Goal: Information Seeking & Learning: Understand process/instructions

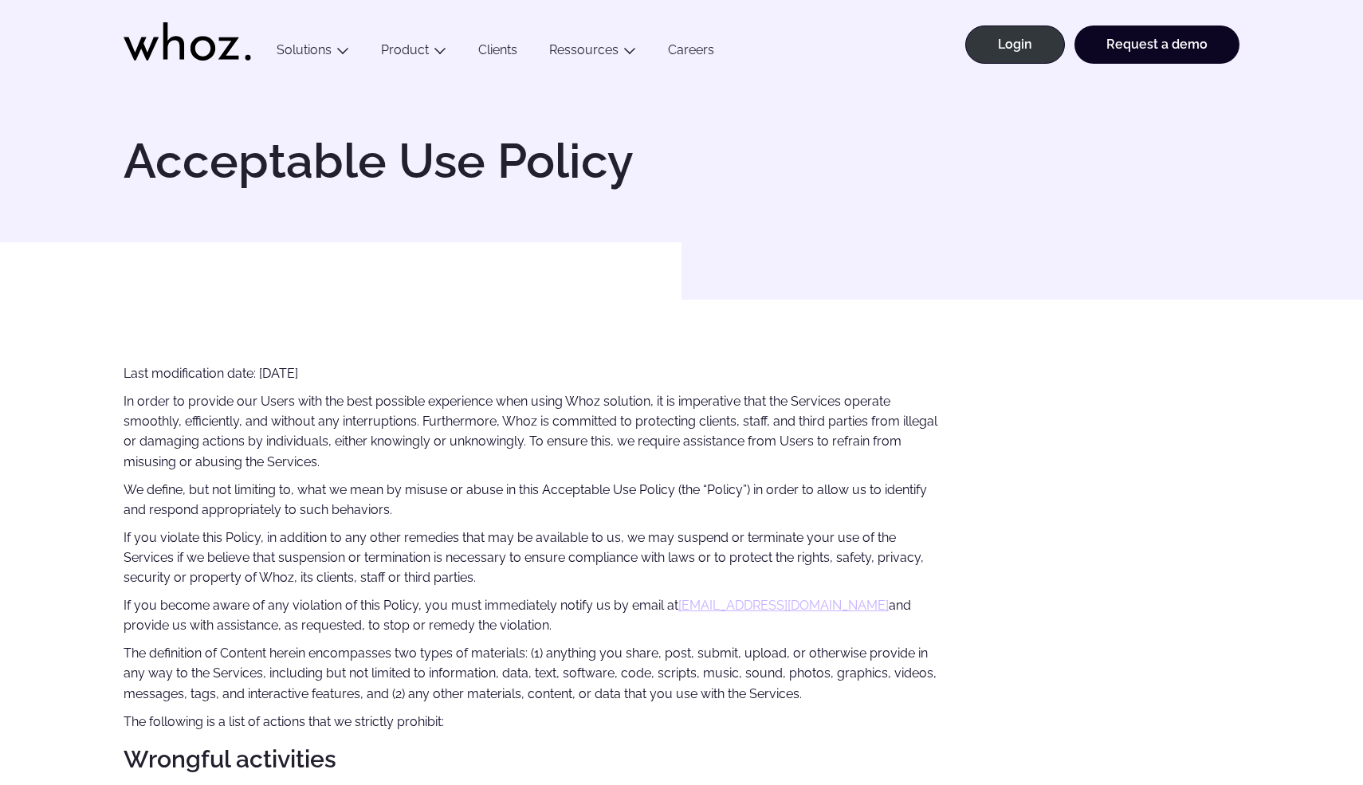
click at [303, 397] on p "In order to provide our Users with the best possible experience when using Whoz…" at bounding box center [532, 431] width 816 height 80
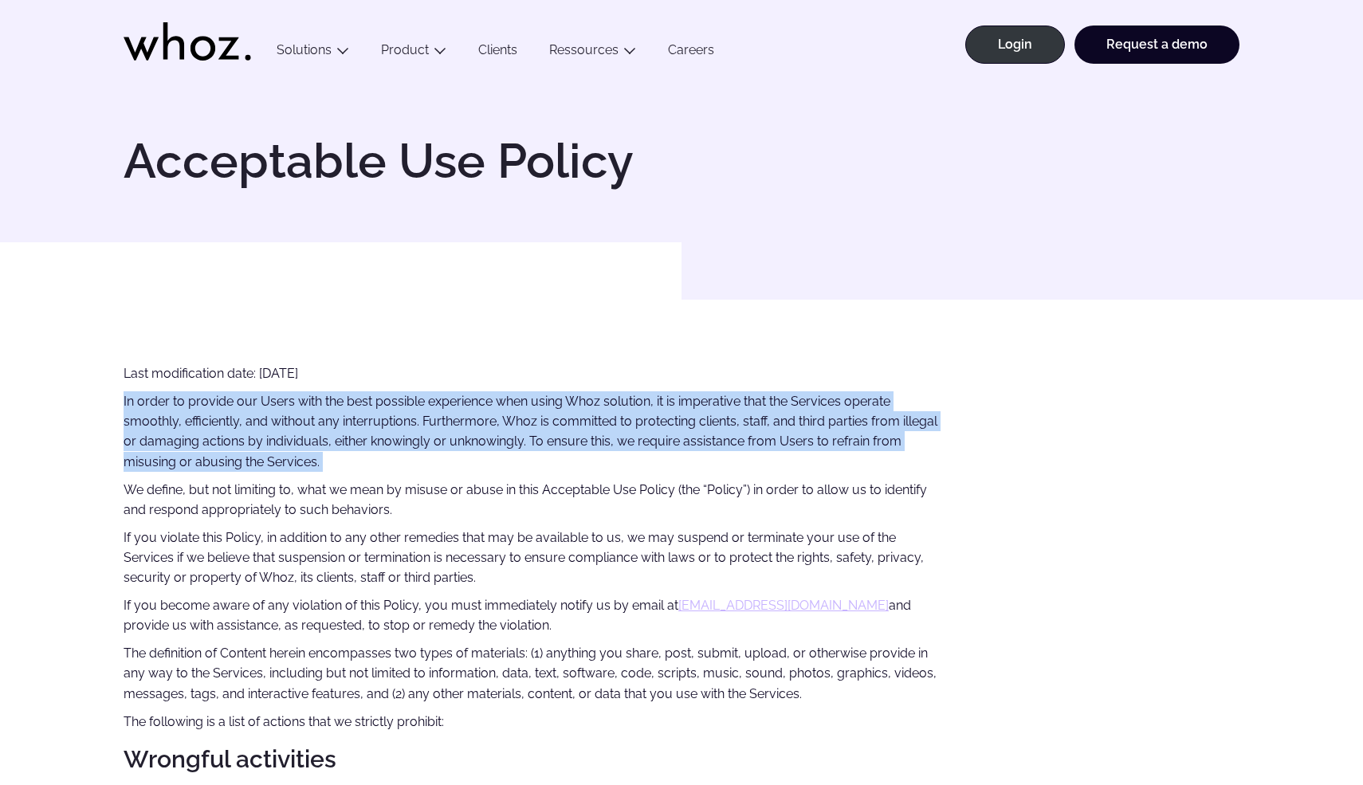
click at [303, 397] on p "In order to provide our Users with the best possible experience when using Whoz…" at bounding box center [532, 431] width 816 height 80
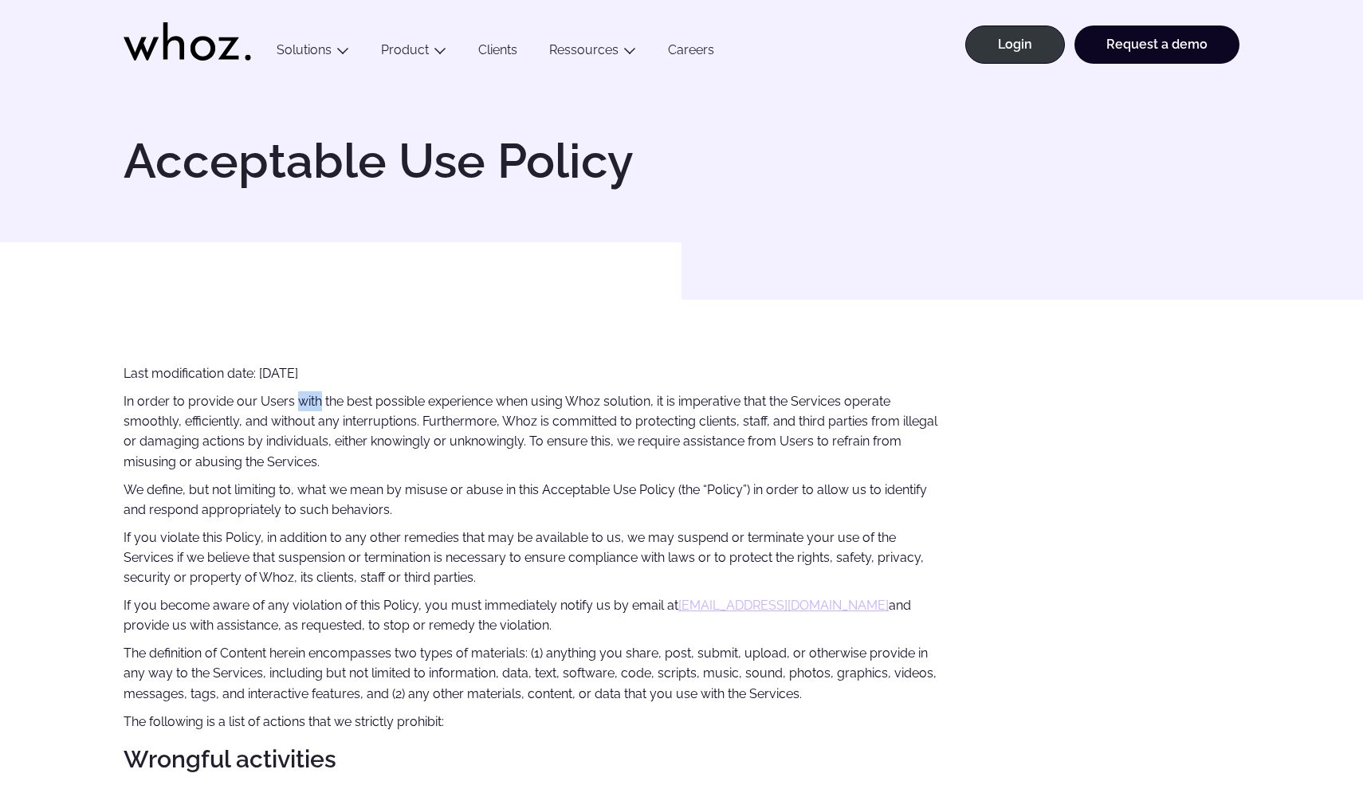
click at [303, 397] on p "In order to provide our Users with the best possible experience when using Whoz…" at bounding box center [532, 431] width 816 height 80
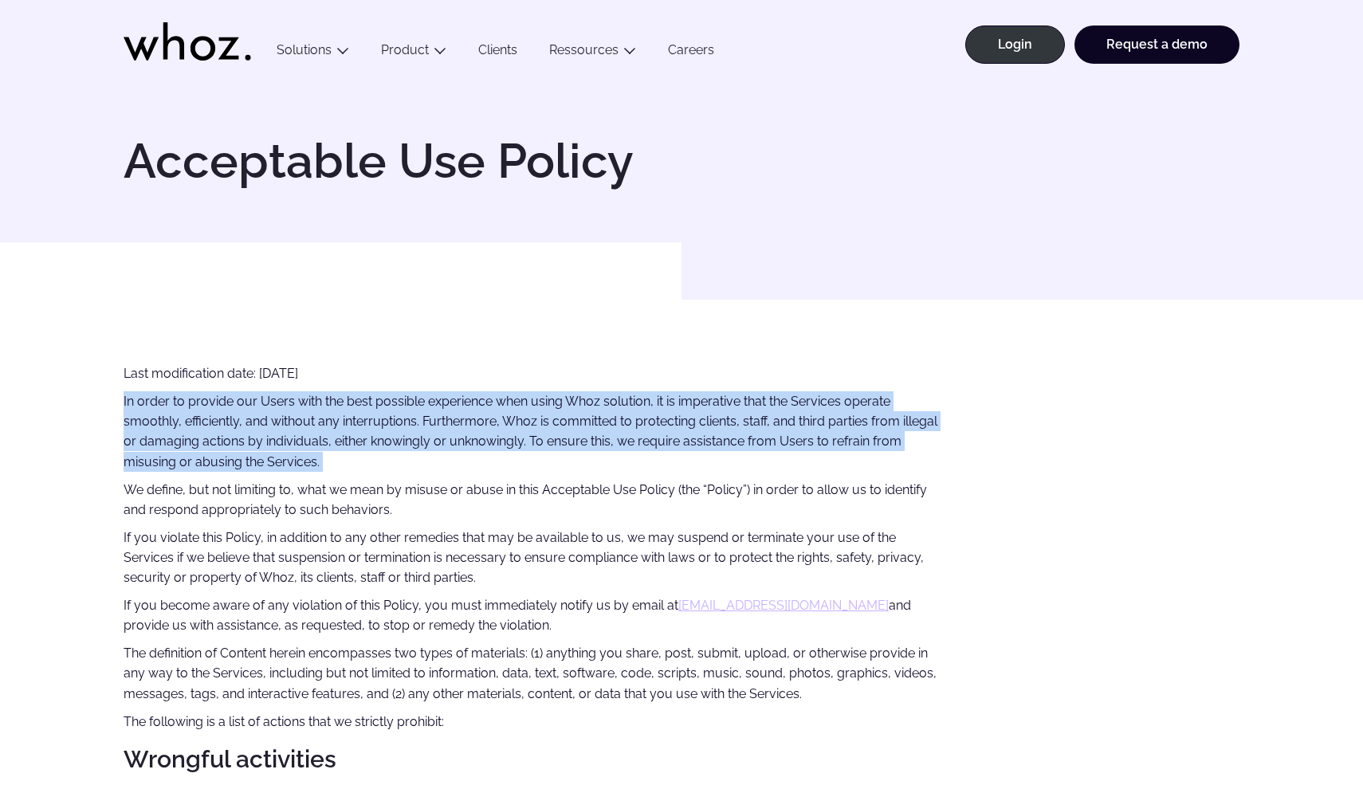
click at [303, 397] on p "In order to provide our Users with the best possible experience when using Whoz…" at bounding box center [532, 431] width 816 height 80
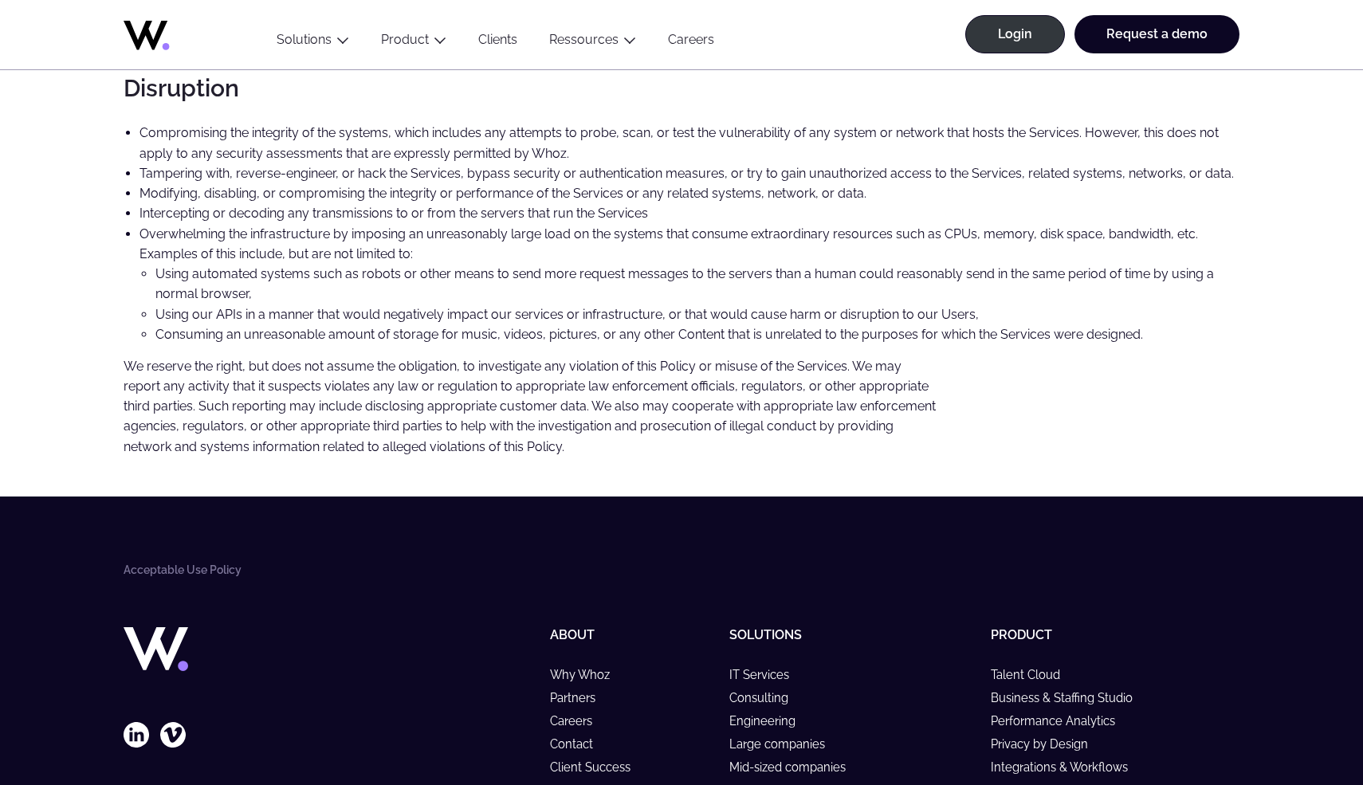
scroll to position [1416, 0]
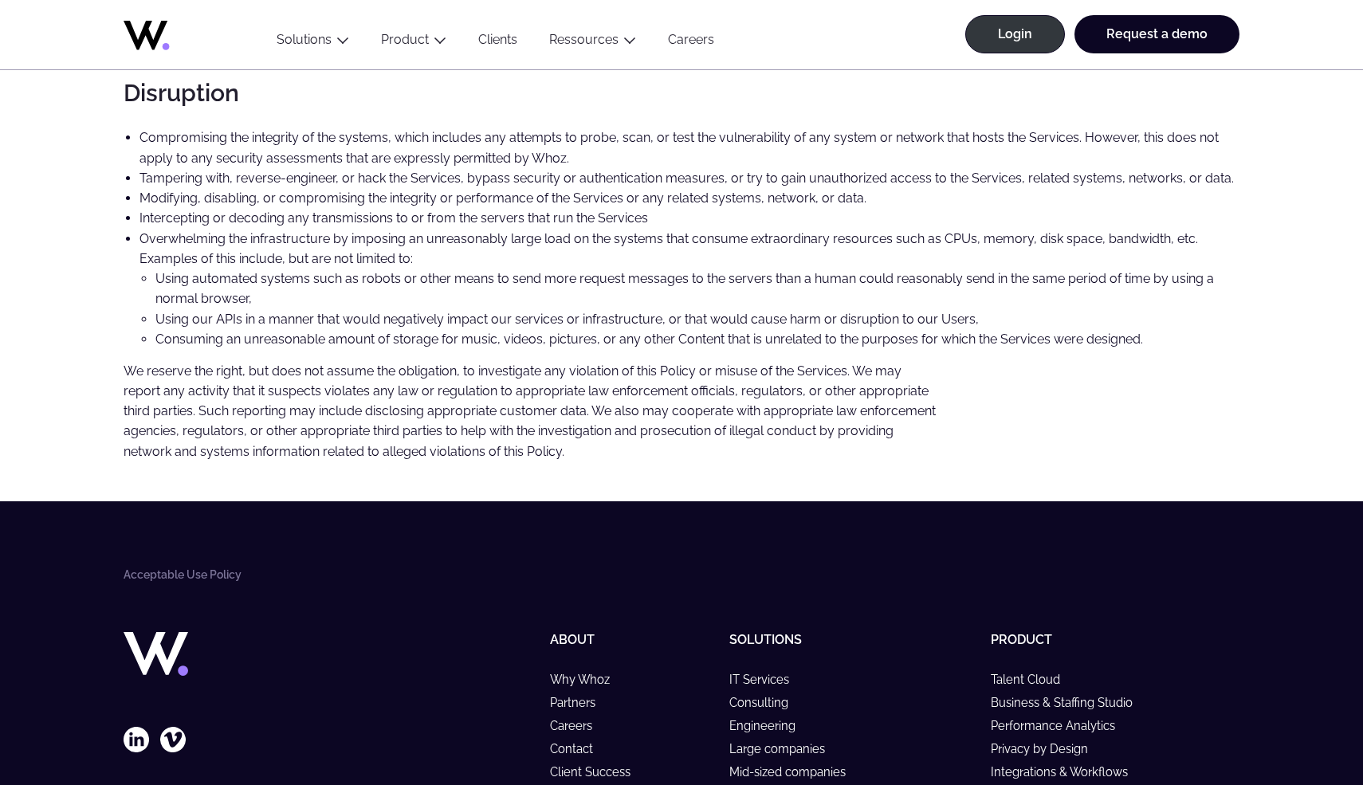
click at [430, 378] on p "We reserve the right, but does not assume the obligation, to investigate any vi…" at bounding box center [532, 411] width 816 height 100
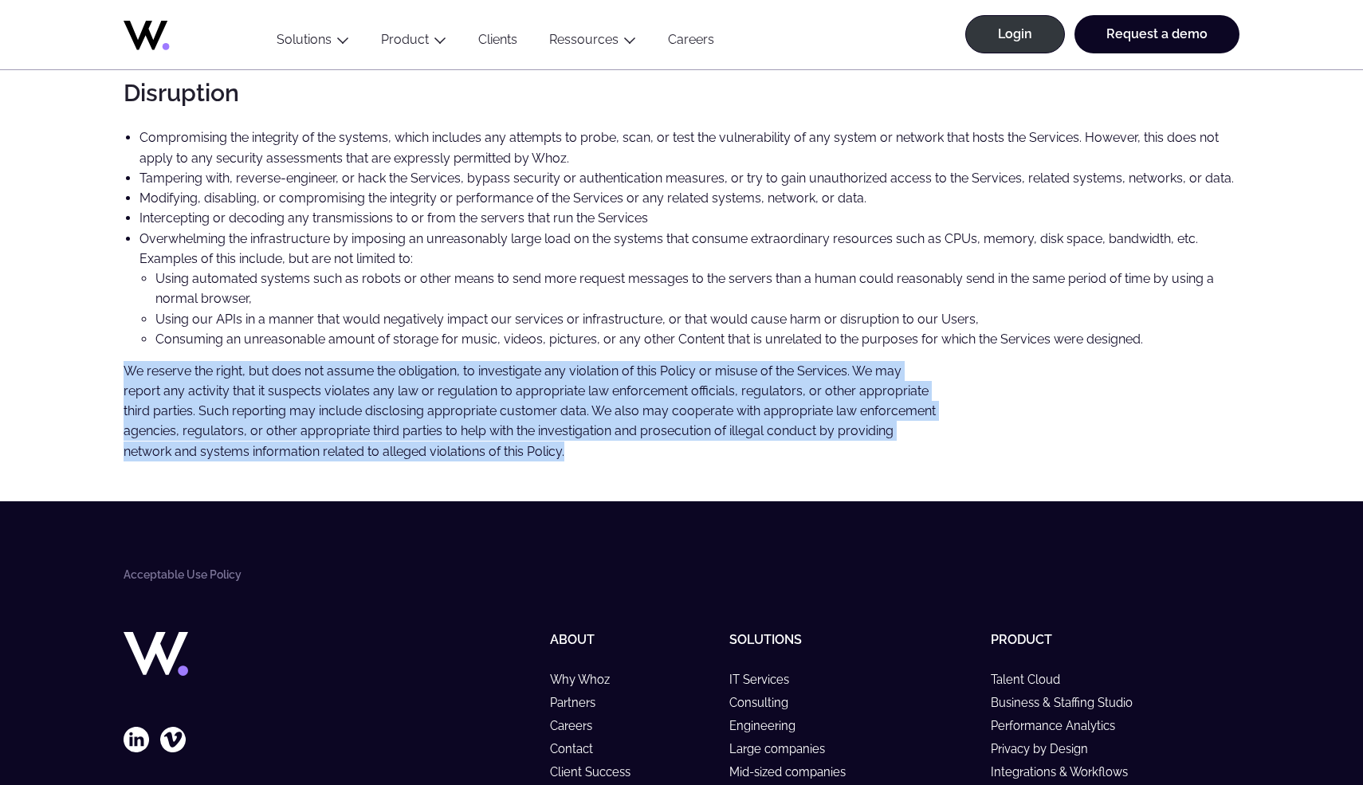
click at [430, 378] on p "We reserve the right, but does not assume the obligation, to investigate any vi…" at bounding box center [532, 411] width 816 height 100
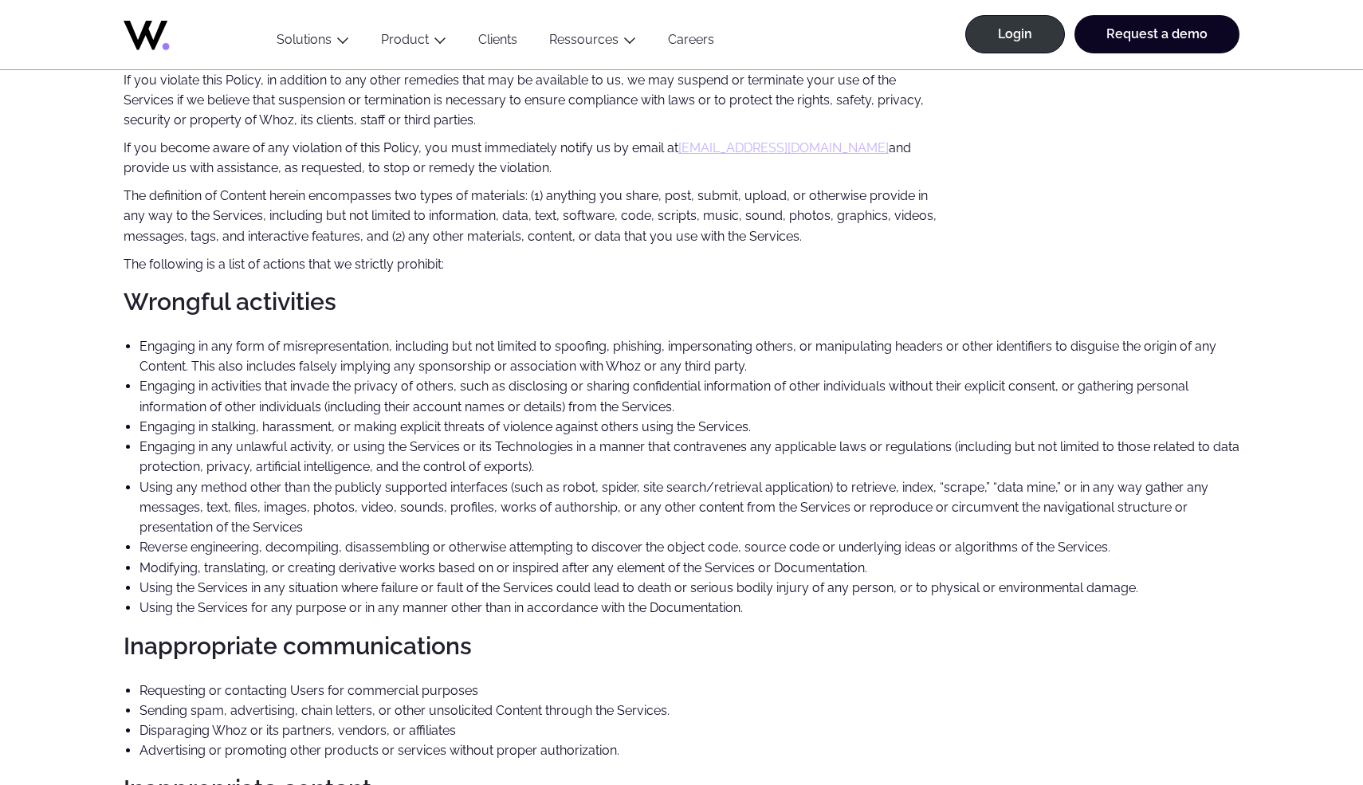
scroll to position [0, 0]
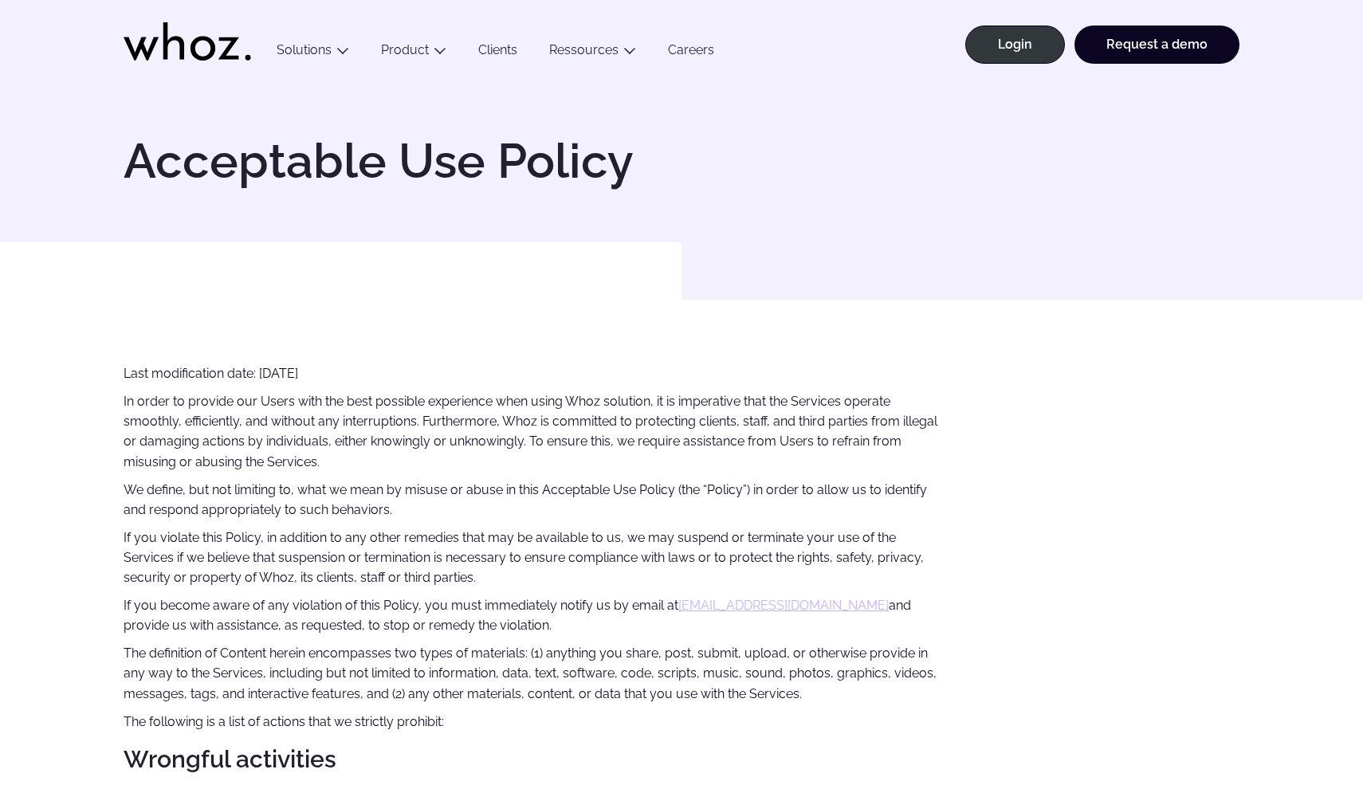
click at [670, 413] on p "In order to provide our Users with the best possible experience when using Whoz…" at bounding box center [532, 431] width 816 height 80
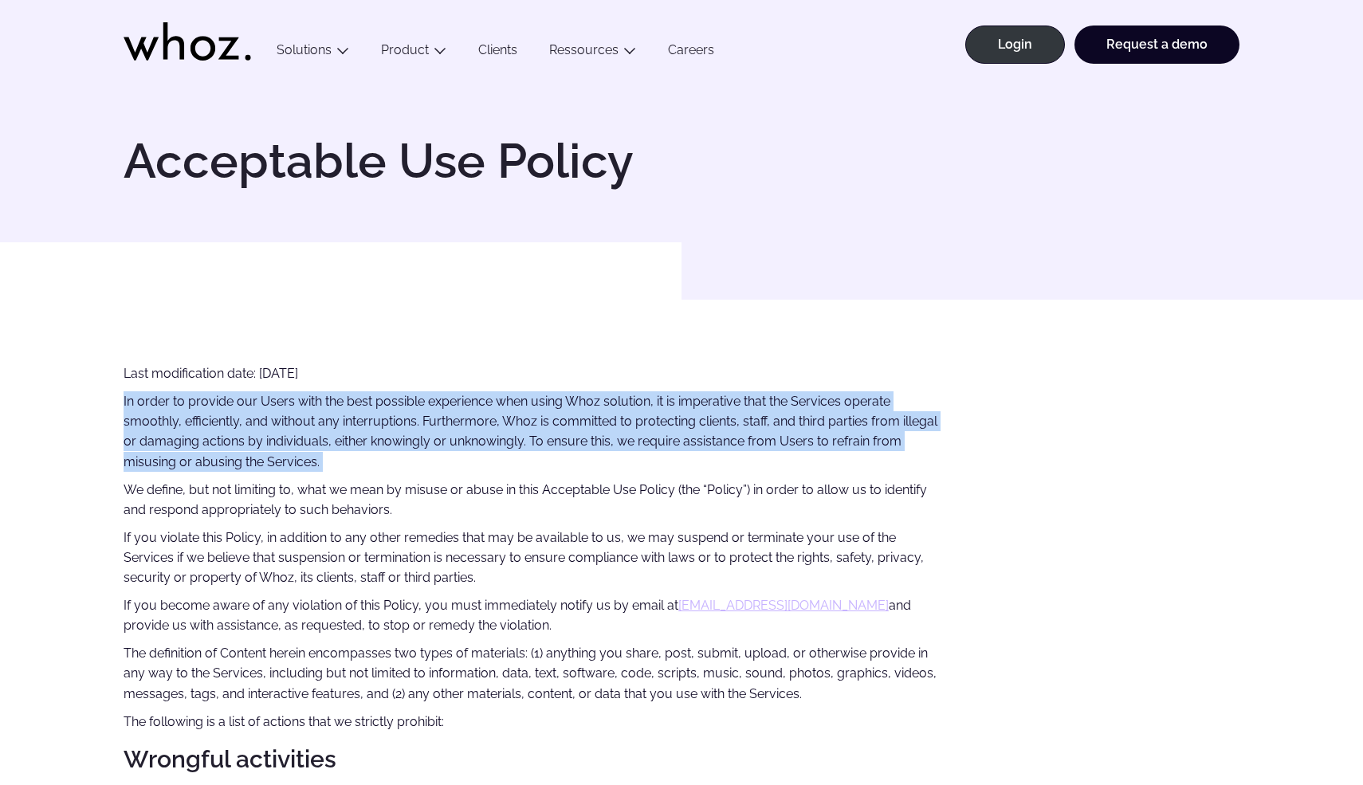
click at [670, 413] on p "In order to provide our Users with the best possible experience when using Whoz…" at bounding box center [532, 431] width 816 height 80
click at [488, 453] on p "In order to provide our Users with the best possible experience when using Whoz…" at bounding box center [532, 431] width 816 height 80
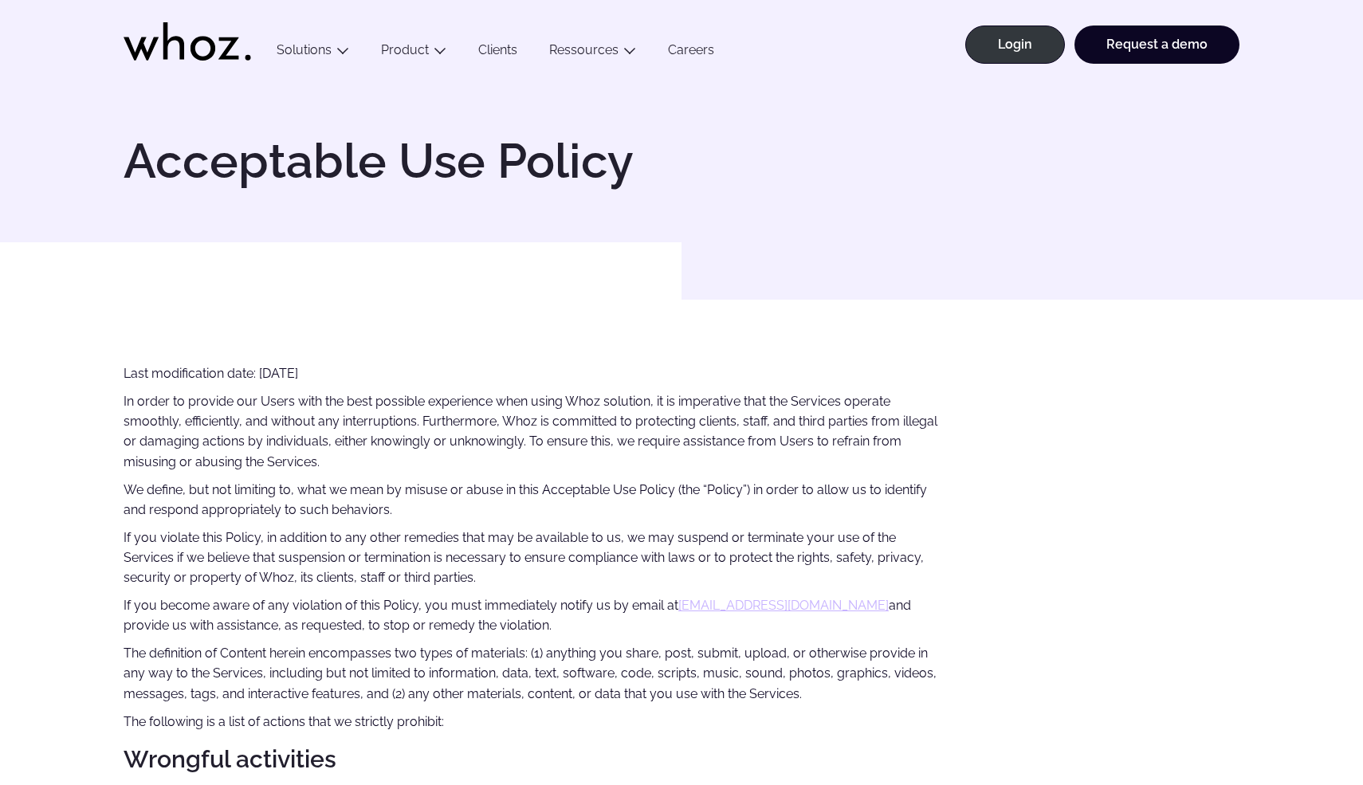
click at [488, 453] on p "In order to provide our Users with the best possible experience when using Whoz…" at bounding box center [532, 431] width 816 height 80
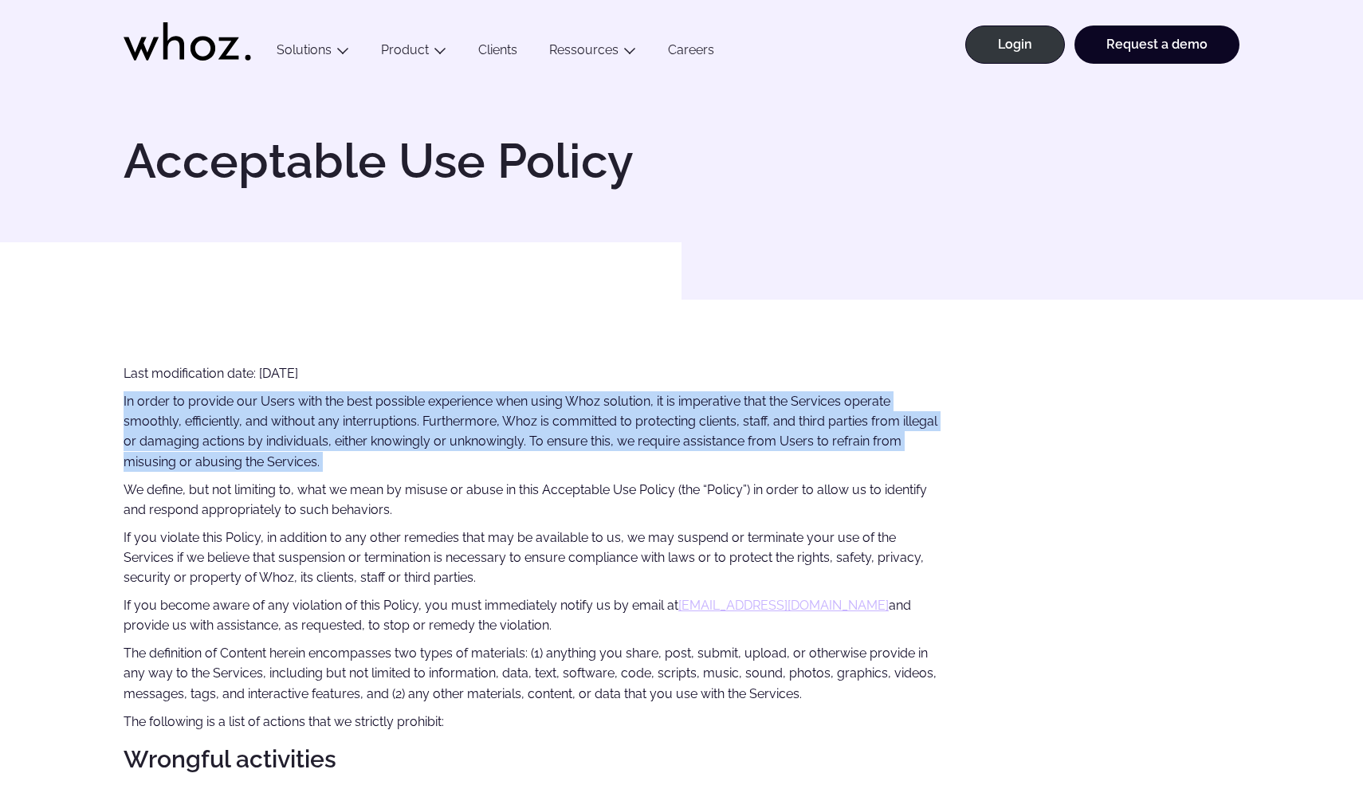
click at [488, 453] on p "In order to provide our Users with the best possible experience when using Whoz…" at bounding box center [532, 431] width 816 height 80
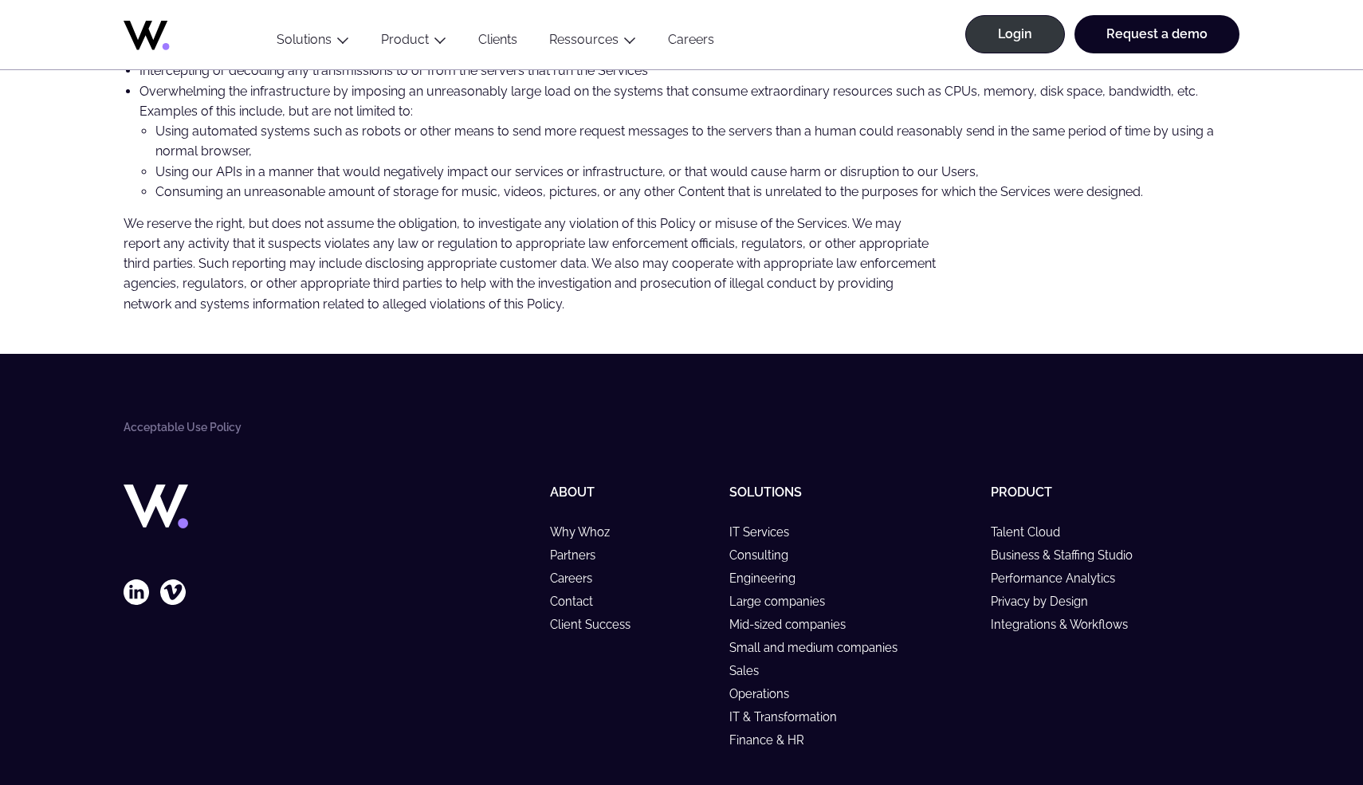
scroll to position [1650, 0]
